Goal: Contribute content: Contribute content

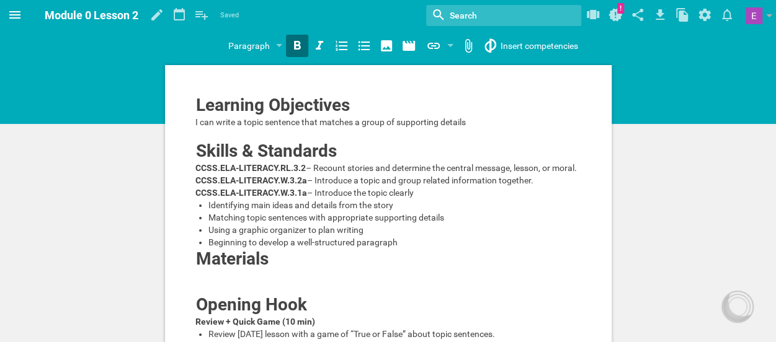
click at [16, 22] on icon at bounding box center [14, 14] width 15 height 15
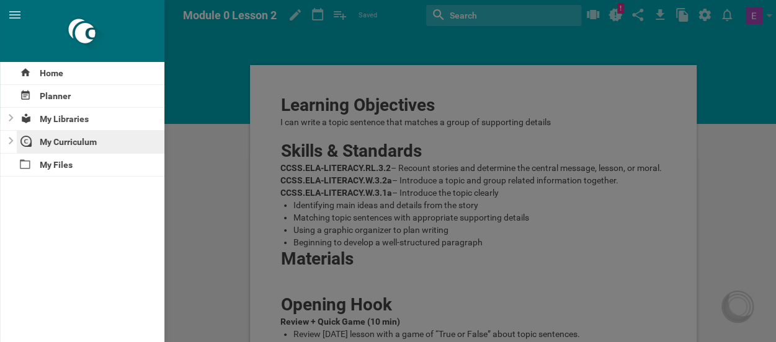
click at [74, 144] on div "My Curriculum" at bounding box center [91, 142] width 148 height 22
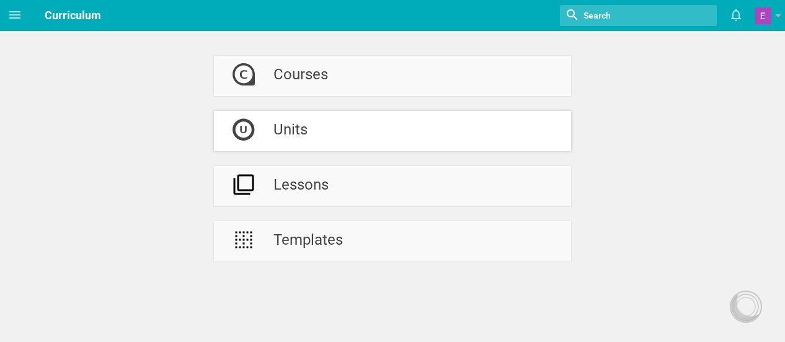
click at [291, 132] on div "Units" at bounding box center [290, 131] width 34 height 40
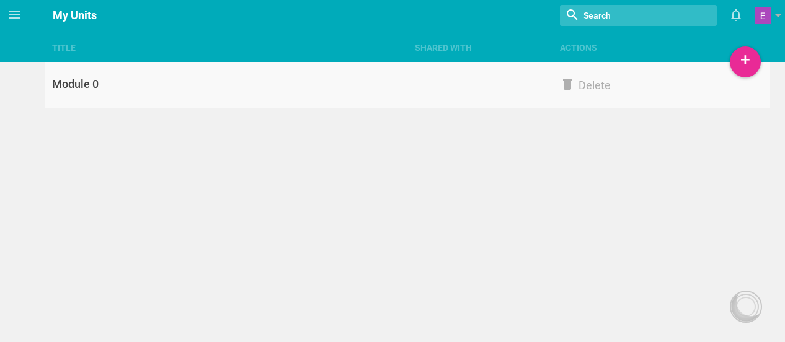
click at [98, 80] on div "Module 0" at bounding box center [226, 84] width 363 height 15
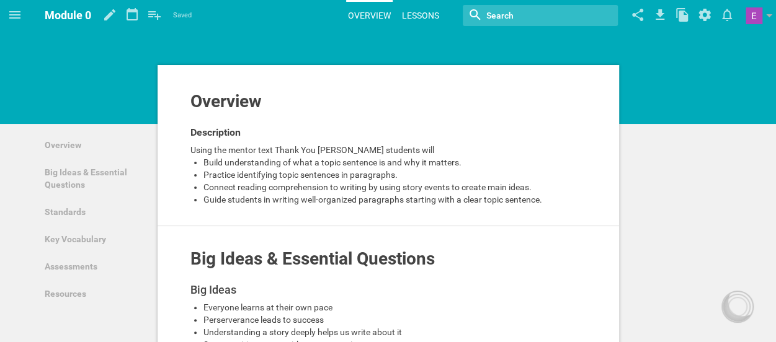
click at [410, 23] on link "Lessons" at bounding box center [420, 15] width 41 height 27
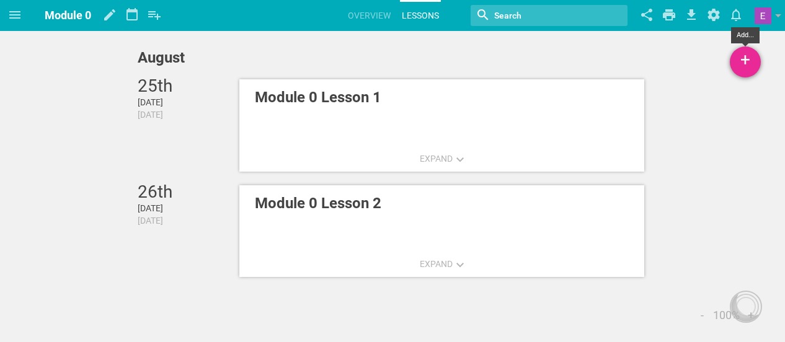
click at [741, 66] on div "+" at bounding box center [745, 61] width 31 height 31
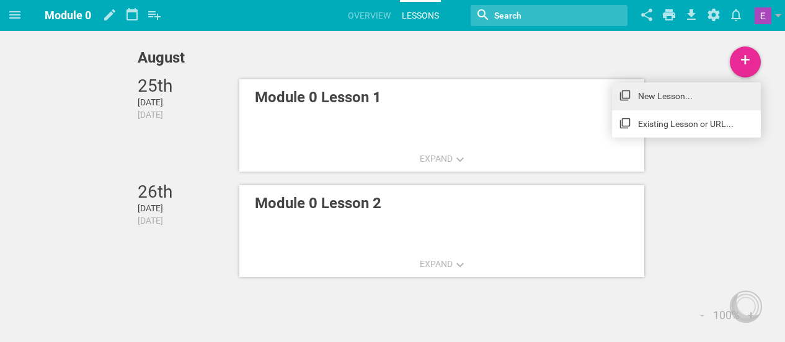
click at [686, 91] on link "New Lesson..." at bounding box center [686, 95] width 149 height 27
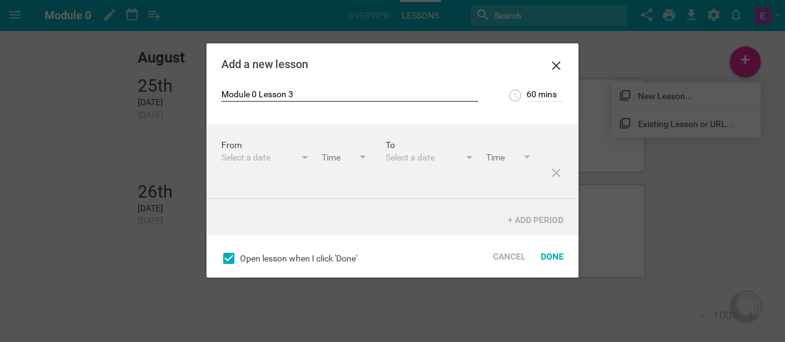
type input "Module 0 Lesson 3"
click at [247, 161] on div "Select a date" at bounding box center [258, 157] width 74 height 12
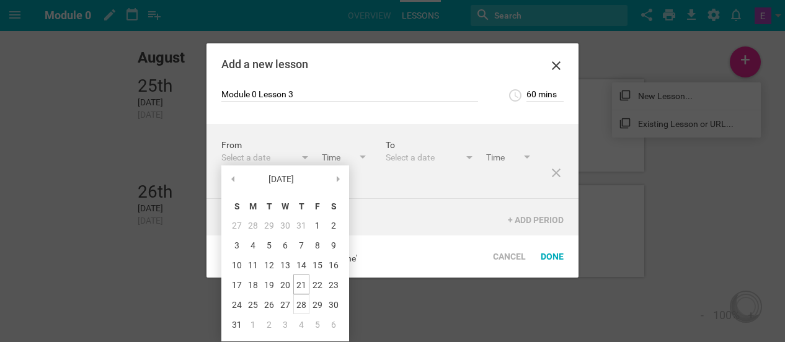
click at [299, 305] on div "28" at bounding box center [301, 304] width 16 height 20
click at [486, 166] on input "text" at bounding box center [509, 158] width 46 height 14
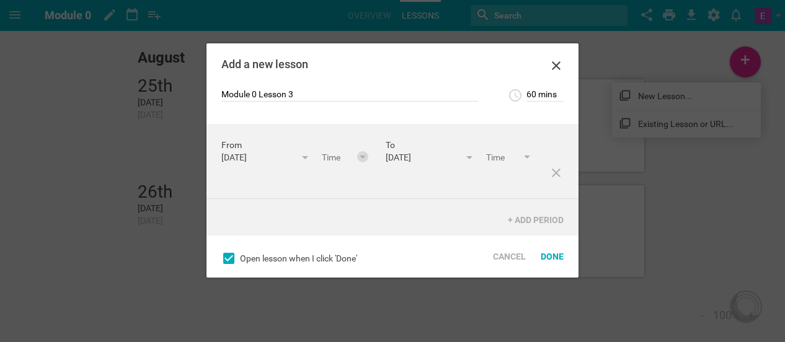
click at [360, 161] on div at bounding box center [363, 158] width 6 height 5
type input "9:30am"
type input "10:30am"
click at [242, 226] on div "From [DATE] August 25 S M T W T F S 27 28 29 30 31 1 2 3 4 5 6 7 8 9 10 11 12 1…" at bounding box center [392, 180] width 372 height 112
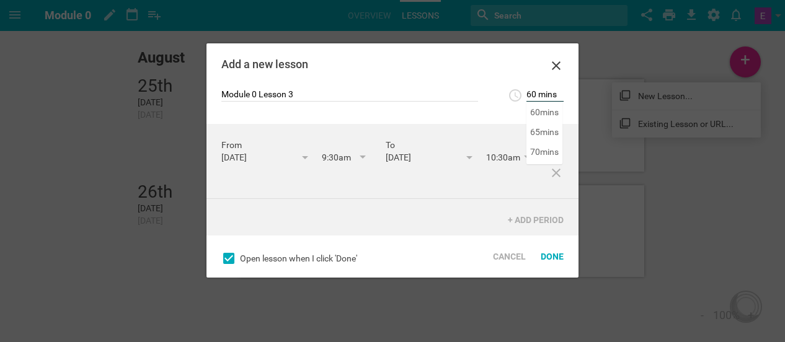
click at [529, 97] on input "60 mins" at bounding box center [544, 95] width 37 height 12
type input "90 mins"
click at [520, 114] on div "Module 0 Lesson 3 90 mins 5 mins 10 mins 15 mins 20 mins 25 mins 30 mins 35 min…" at bounding box center [392, 106] width 372 height 36
click at [357, 162] on div at bounding box center [362, 156] width 11 height 11
click at [243, 234] on div "From [DATE] August 25 S M T W T F S 27 28 29 30 31 1 2 3 4 5 6 7 8 9 10 11 12 1…" at bounding box center [392, 180] width 372 height 112
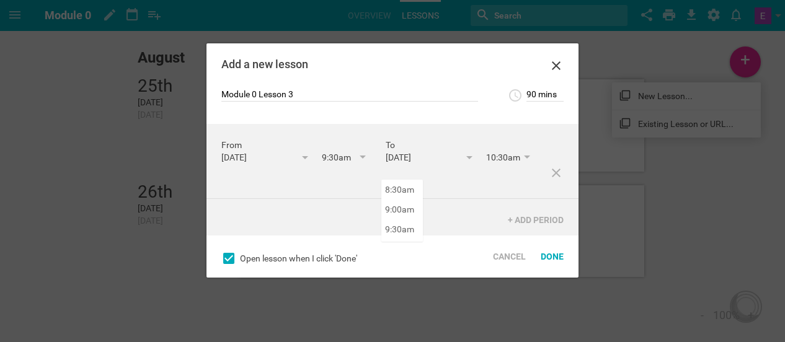
click at [486, 166] on input "10:30am" at bounding box center [509, 158] width 46 height 14
type input "11:00am"
click at [398, 219] on div "From [DATE] August 25 S M T W T F S 27 28 29 30 31 1 2 3 4 5 6 7 8 9 10 11 12 1…" at bounding box center [392, 180] width 372 height 112
click at [425, 216] on div "From [DATE] August 25 S M T W T F S 27 28 29 30 31 1 2 3 4 5 6 7 8 9 10 11 12 1…" at bounding box center [392, 180] width 372 height 112
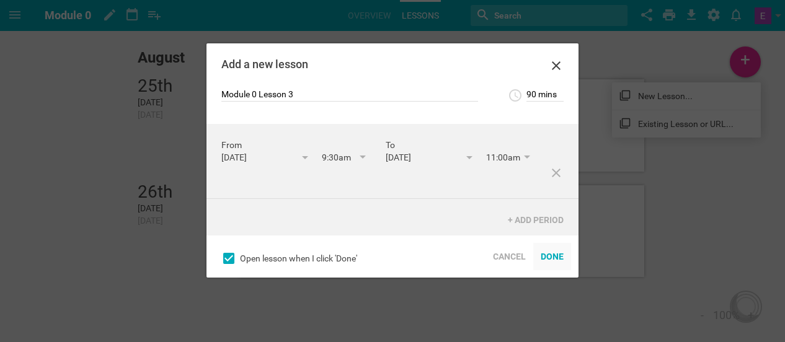
click at [550, 256] on div "Done" at bounding box center [552, 256] width 38 height 27
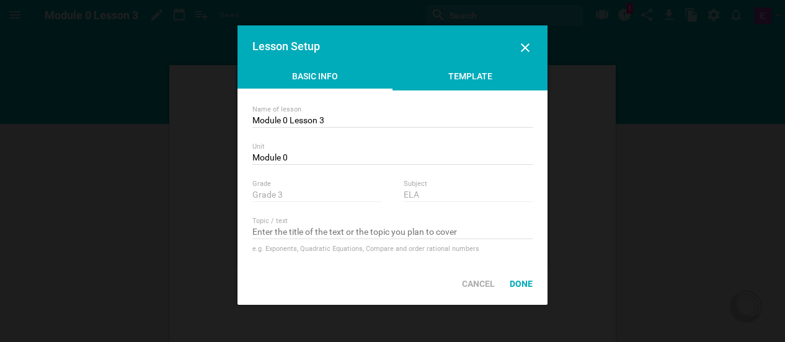
click at [461, 84] on div "Template" at bounding box center [469, 79] width 155 height 19
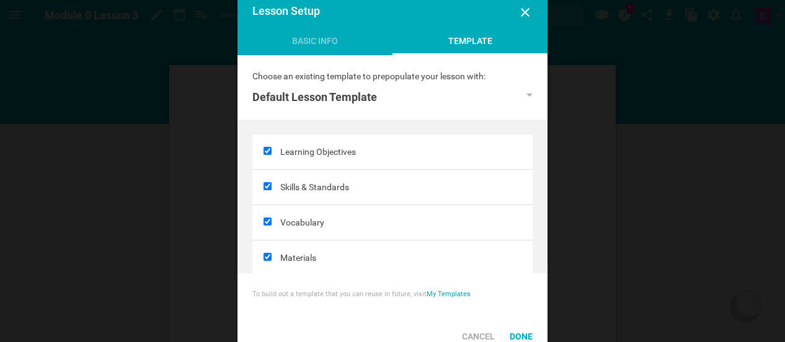
click at [270, 224] on input "checkbox" at bounding box center [267, 222] width 8 height 8
checkbox input "false"
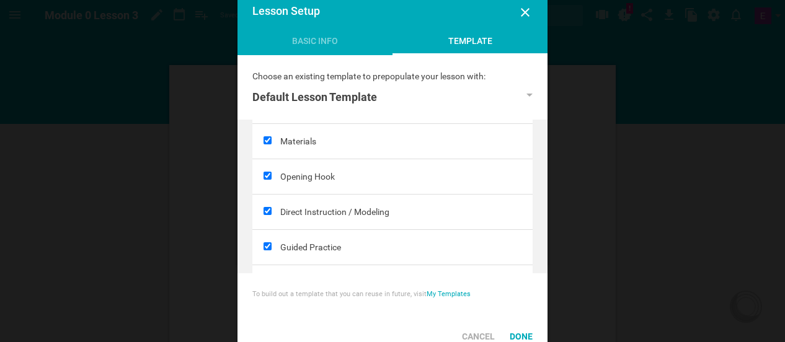
scroll to position [116, 0]
click at [268, 210] on input "checkbox" at bounding box center [267, 212] width 8 height 8
checkbox input "false"
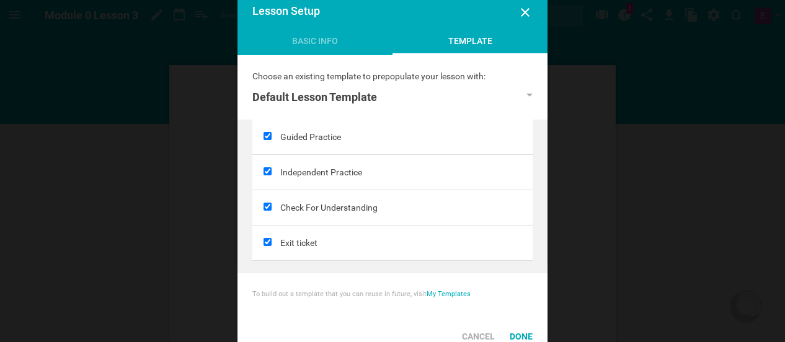
click at [270, 203] on input "checkbox" at bounding box center [267, 207] width 8 height 8
checkbox input "false"
click at [267, 245] on div at bounding box center [266, 243] width 28 height 35
click at [268, 242] on input "checkbox" at bounding box center [267, 242] width 8 height 8
checkbox input "false"
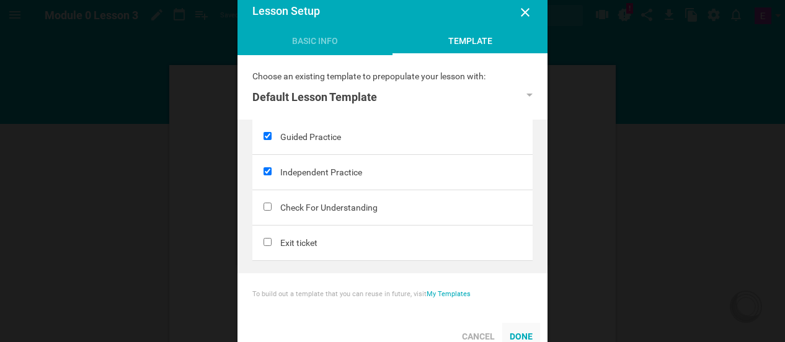
click at [518, 337] on div "Done" at bounding box center [521, 336] width 38 height 27
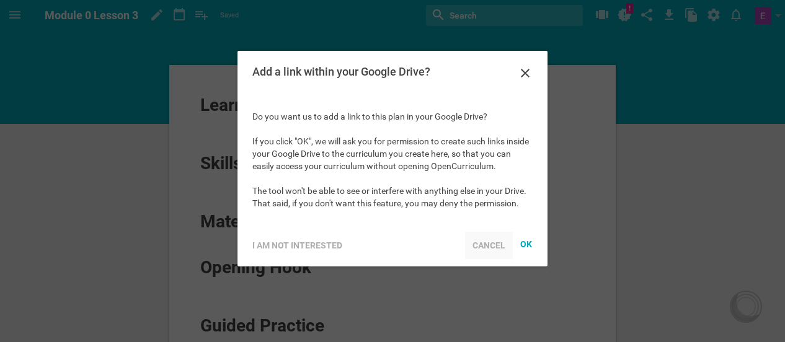
click at [491, 247] on div "Cancel" at bounding box center [489, 245] width 48 height 27
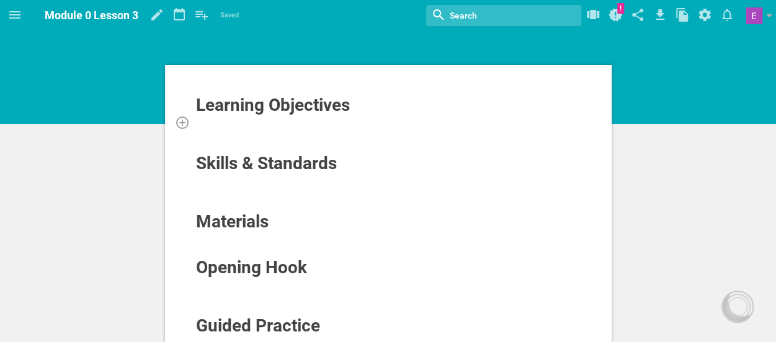
click at [285, 124] on div at bounding box center [388, 122] width 386 height 12
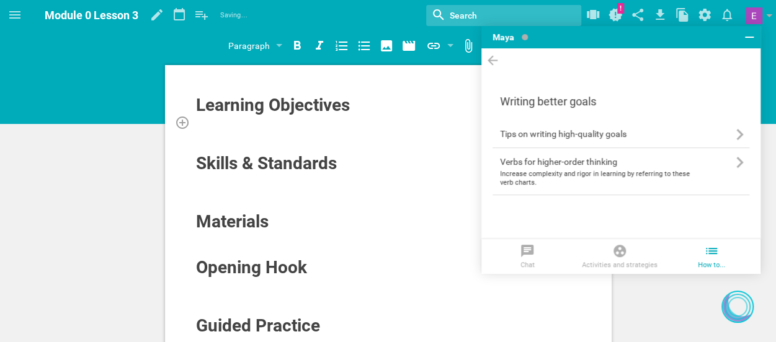
click at [285, 124] on div at bounding box center [388, 122] width 386 height 12
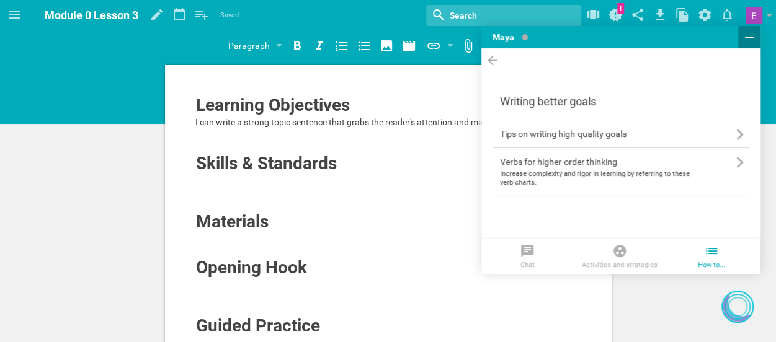
click at [746, 39] on icon at bounding box center [748, 37] width 15 height 15
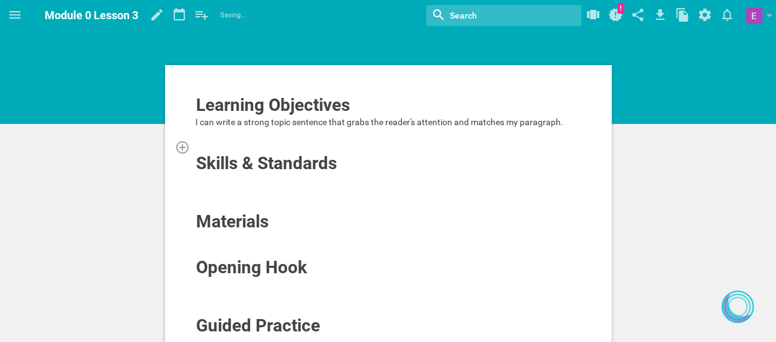
click at [273, 142] on div at bounding box center [388, 147] width 386 height 12
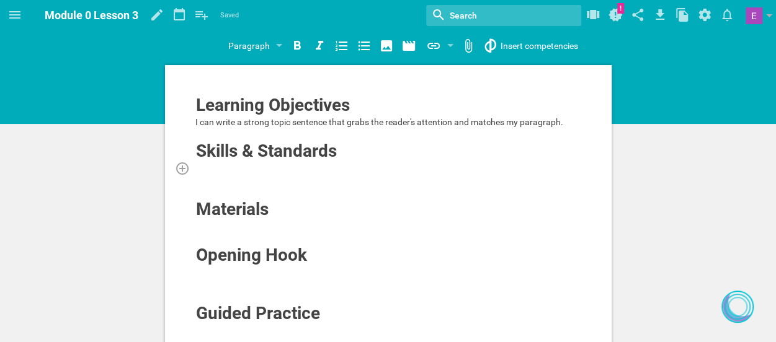
click at [216, 170] on div at bounding box center [388, 168] width 386 height 12
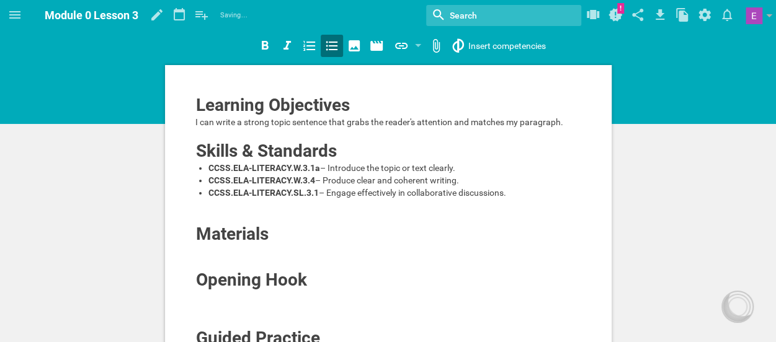
drag, startPoint x: 515, startPoint y: 223, endPoint x: 200, endPoint y: 172, distance: 318.4
click at [200, 172] on ul "CCSS.ELA-LITERACY.W.3.1a – Introduce the topic or text clearly. CCSS.ELA-LITERA…" at bounding box center [388, 180] width 386 height 37
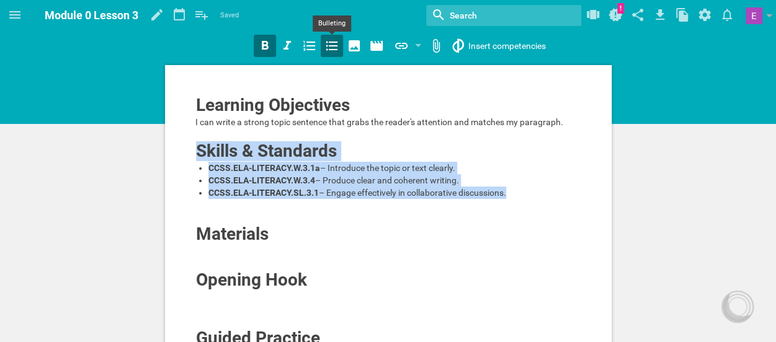
click at [327, 42] on icon at bounding box center [331, 45] width 15 height 15
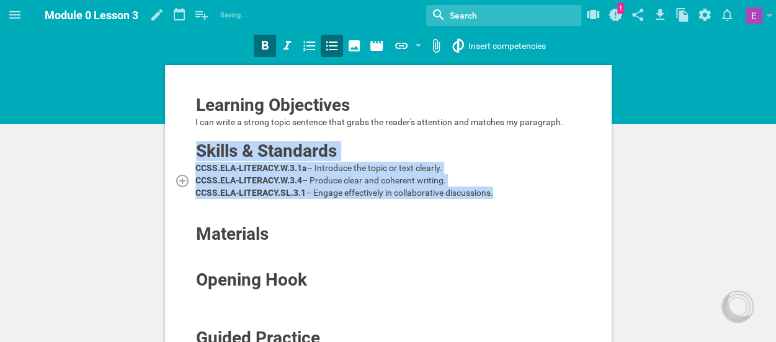
click at [215, 187] on div "CCSS.ELA-LITERACY.W.3.4 – Produce clear and coherent writing." at bounding box center [388, 180] width 386 height 12
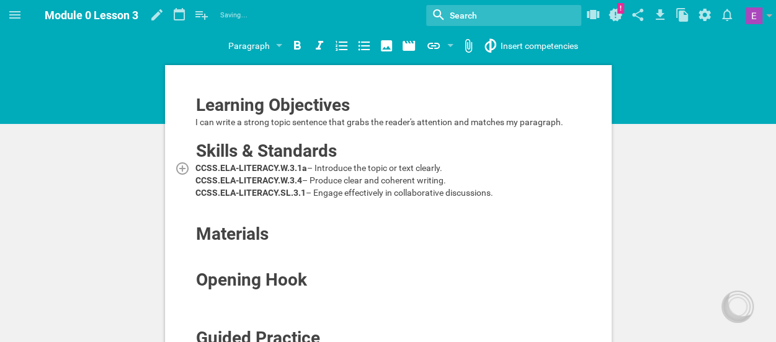
click at [211, 174] on div "CCSS.ELA-LITERACY.W.3.1a – Introduce the topic or text clearly." at bounding box center [388, 168] width 386 height 12
click at [208, 199] on div "CCSS.ELA-LITERACY.SL.3.1 – Engage effectively in collaborative discussions." at bounding box center [388, 193] width 386 height 12
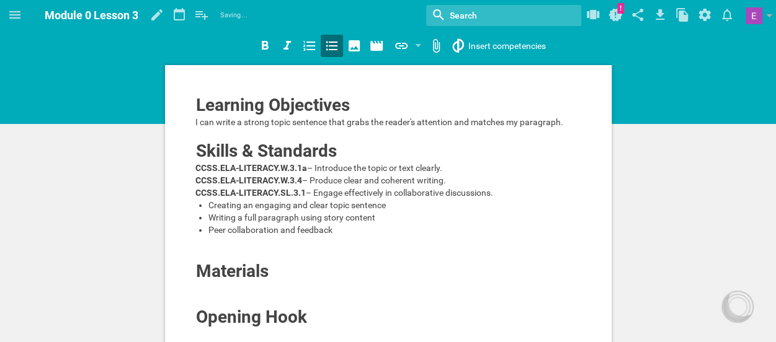
click at [212, 224] on div "Writing a full paragraph using story content" at bounding box center [394, 217] width 373 height 12
click at [216, 211] on div "Creating an engaging and clear topic sentence" at bounding box center [394, 205] width 373 height 12
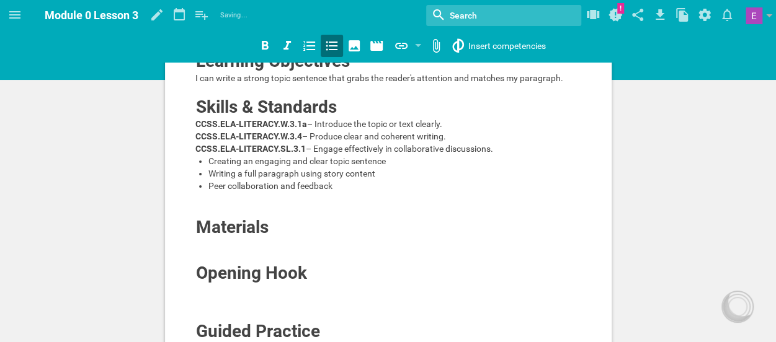
scroll to position [45, 0]
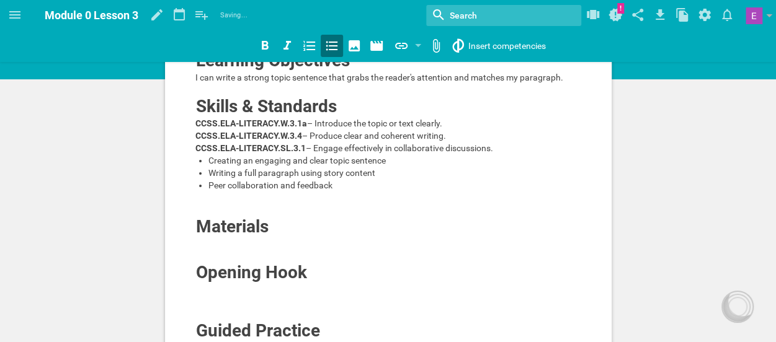
click at [216, 216] on div at bounding box center [388, 210] width 386 height 12
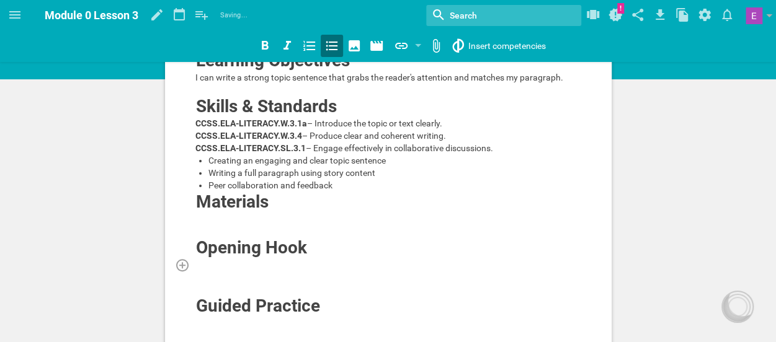
click at [203, 271] on div at bounding box center [388, 265] width 386 height 12
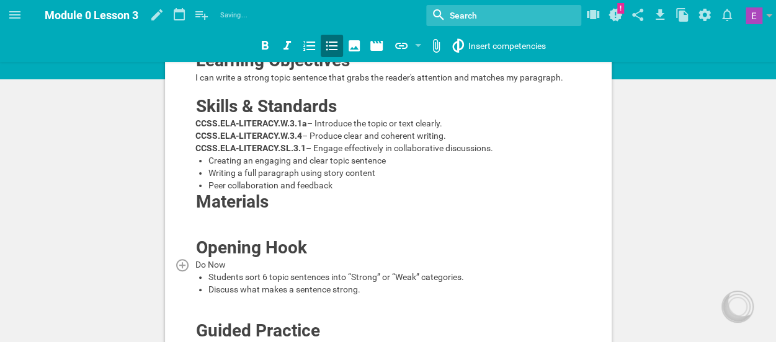
scroll to position [52, 0]
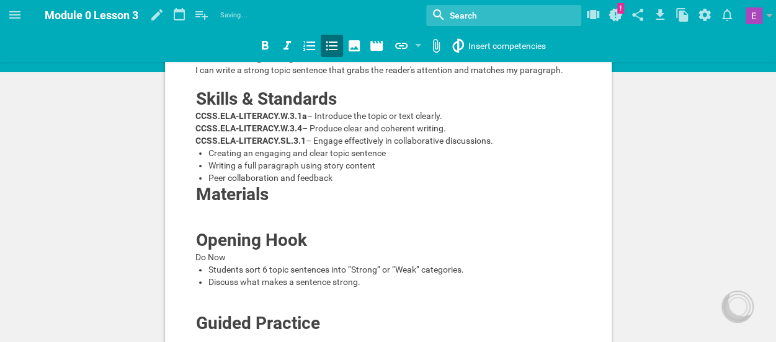
click at [208, 276] on div "Students sort 6 topic sentences into “Strong” or “Weak” categories." at bounding box center [394, 269] width 373 height 12
click at [223, 322] on div at bounding box center [388, 331] width 776 height 22
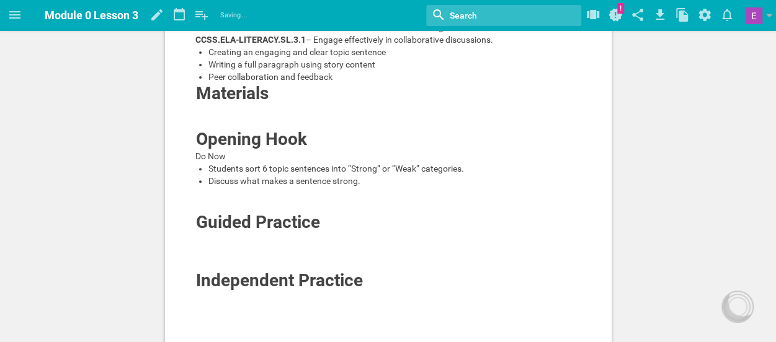
scroll to position [154, 0]
click at [208, 211] on div at bounding box center [388, 205] width 386 height 12
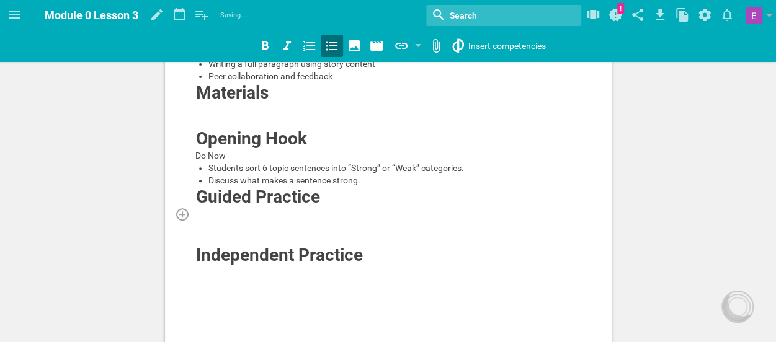
click at [206, 220] on div at bounding box center [388, 214] width 386 height 12
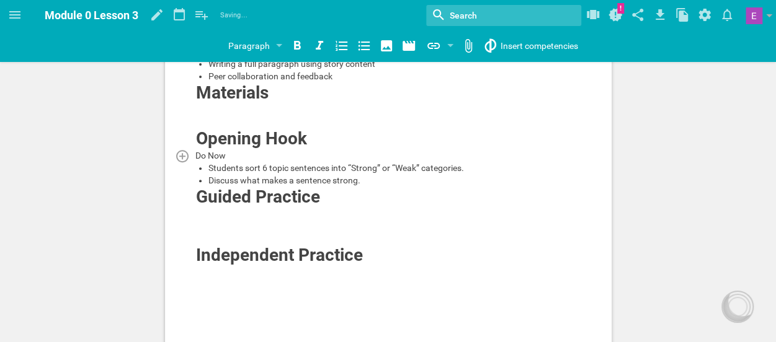
click at [283, 162] on div "Do Now" at bounding box center [388, 155] width 386 height 12
click at [228, 232] on div at bounding box center [388, 226] width 386 height 12
click at [214, 220] on div at bounding box center [388, 214] width 386 height 12
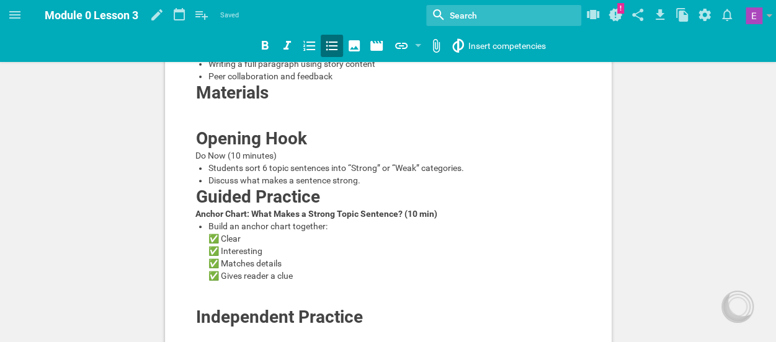
click at [223, 281] on span "Build an anchor chart together: ✅ Clear ✅ Interesting ✅ Matches details ✅ Gives…" at bounding box center [267, 251] width 119 height 60
click at [222, 281] on span "Build an anchor chart together: ✅ Clear ✅ Interesting ✅ Matches details - Gives…" at bounding box center [267, 251] width 119 height 60
click at [222, 281] on span "Build an anchor chart together: ✅ Clear ✅ Interesting - Matches details - Gives…" at bounding box center [267, 251] width 119 height 60
click at [223, 276] on span "Build an anchor chart together: ✅ Clear - Interesting - Matches details - Gives…" at bounding box center [267, 251] width 119 height 60
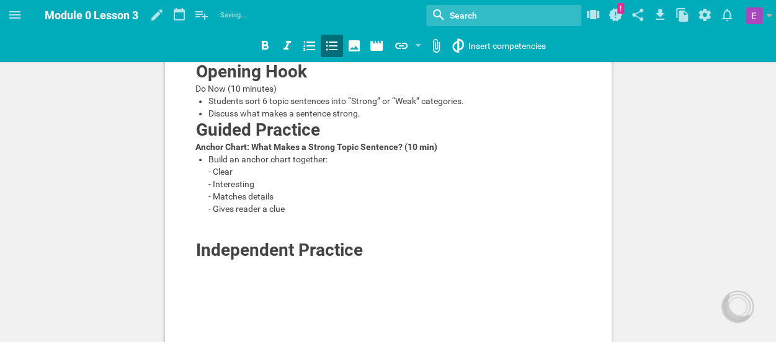
click at [301, 215] on div "Build an anchor chart together: - Clear - Interesting - Matches details - Gives…" at bounding box center [394, 184] width 373 height 62
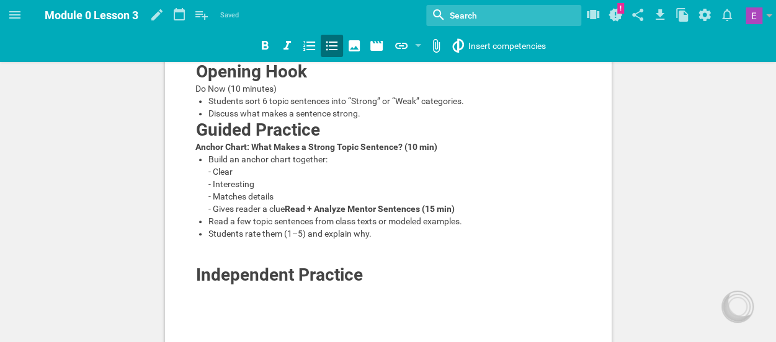
click at [222, 228] on div "Read a few topic sentences from class texts or modeled examples." at bounding box center [394, 221] width 373 height 12
click at [300, 239] on span "Students rate them (1–5) and explain why." at bounding box center [289, 234] width 163 height 10
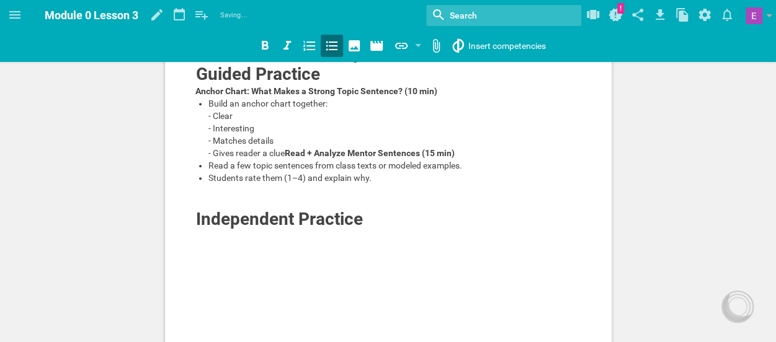
scroll to position [297, 0]
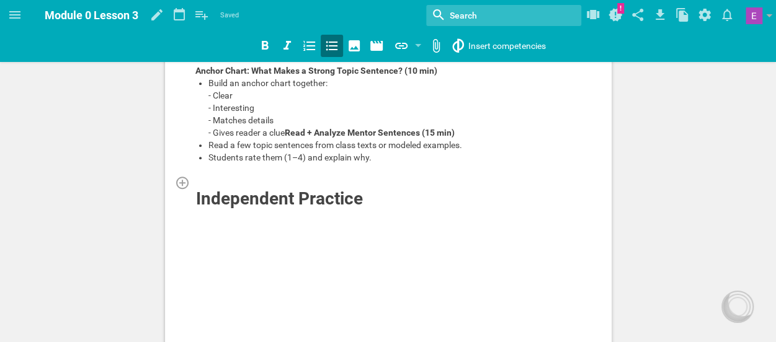
click at [252, 188] on div at bounding box center [388, 182] width 386 height 12
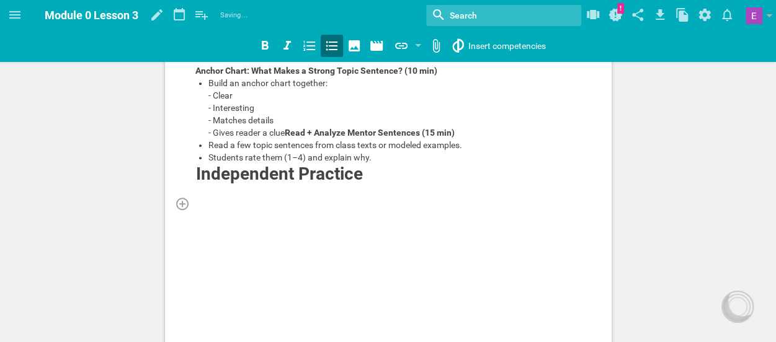
click at [213, 210] on div at bounding box center [388, 203] width 386 height 12
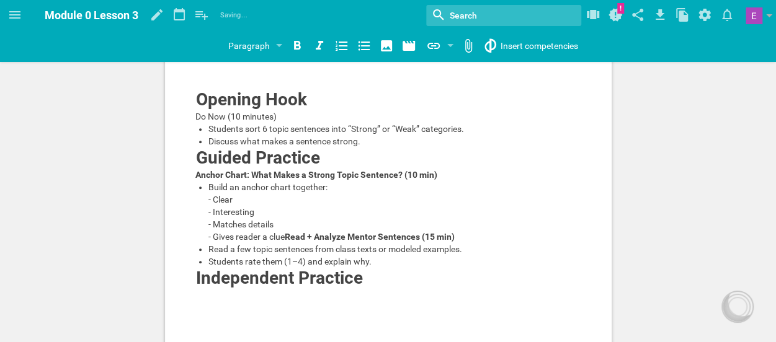
scroll to position [190, 0]
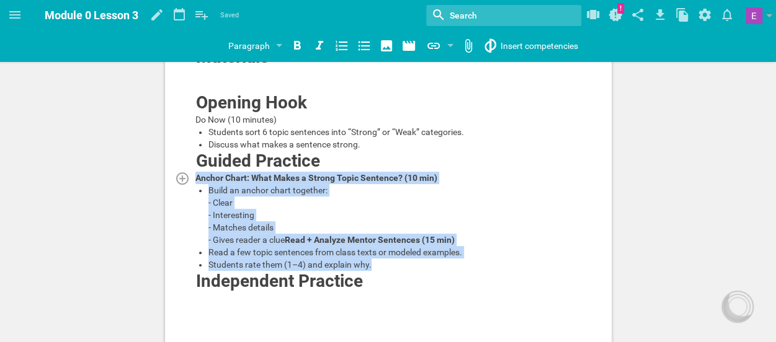
drag, startPoint x: 373, startPoint y: 313, endPoint x: 195, endPoint y: 217, distance: 202.2
click at [195, 217] on div "Learning Objectives I can write a strong topic sentence that grabs the reader's…" at bounding box center [388, 117] width 386 height 424
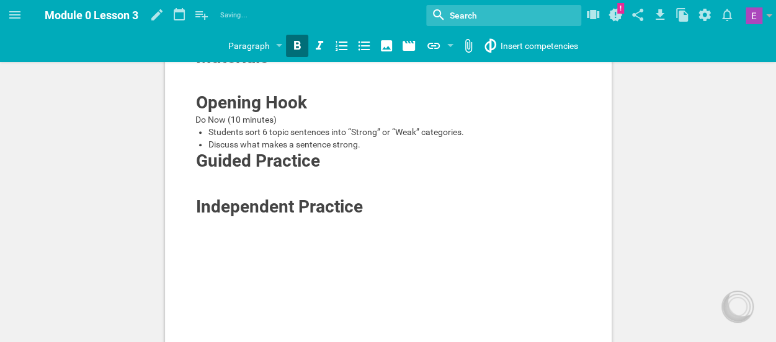
click at [198, 151] on ul "Students sort 6 topic sentences into “Strong” or “Weak” categories. Discuss wha…" at bounding box center [388, 138] width 386 height 25
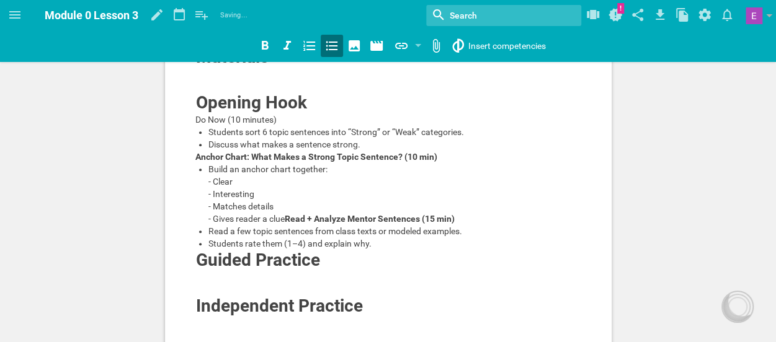
click at [366, 151] on div "Discuss what makes a sentence strong." at bounding box center [394, 144] width 373 height 12
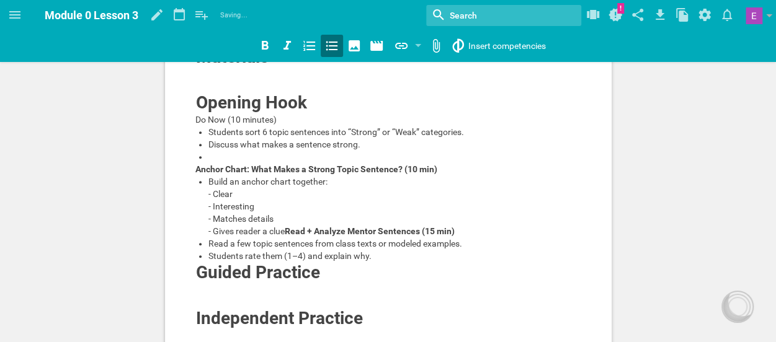
click at [325, 237] on div "Build an anchor chart together: - Clear - Interesting - Matches details - Gives…" at bounding box center [394, 206] width 373 height 62
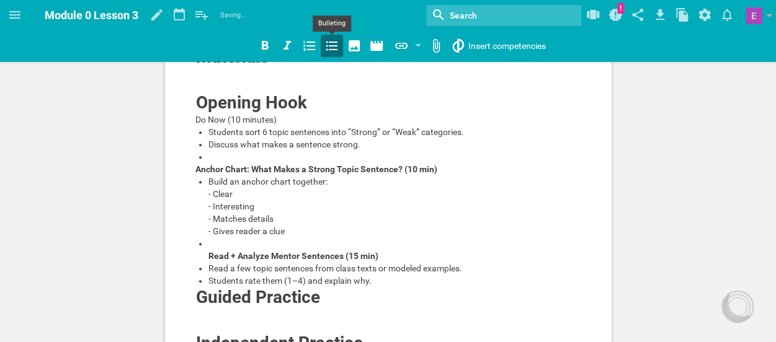
click at [338, 51] on icon at bounding box center [331, 45] width 15 height 15
click at [220, 163] on div at bounding box center [394, 157] width 373 height 12
click at [330, 50] on icon at bounding box center [332, 46] width 12 height 9
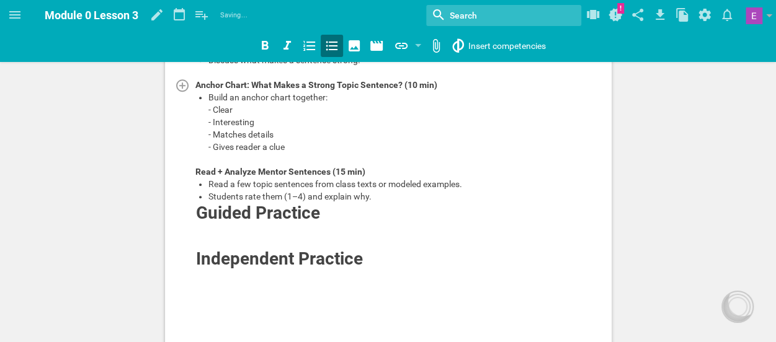
scroll to position [296, 0]
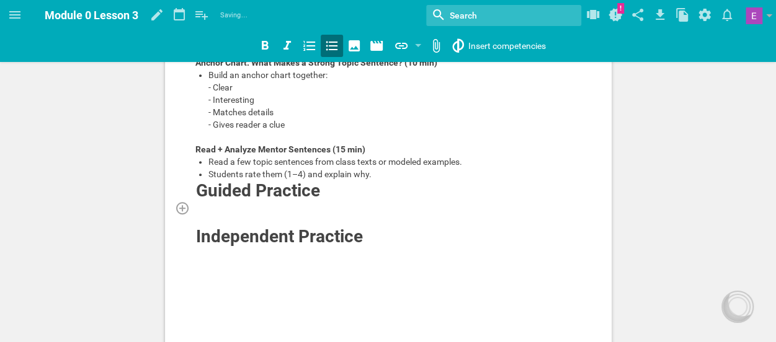
click at [206, 226] on div at bounding box center [388, 213] width 386 height 25
